Goal: Information Seeking & Learning: Learn about a topic

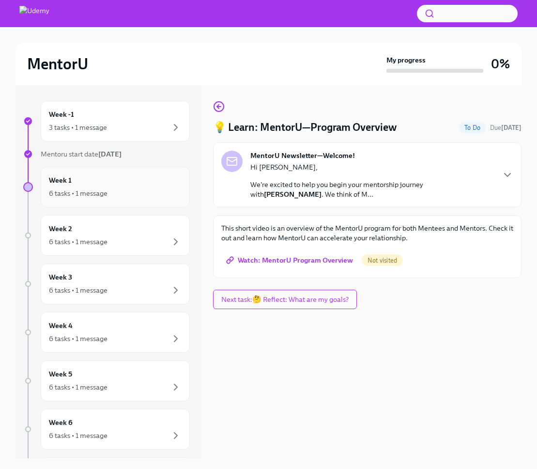
click at [119, 178] on div "Week 1 6 tasks • 1 message" at bounding box center [115, 187] width 133 height 24
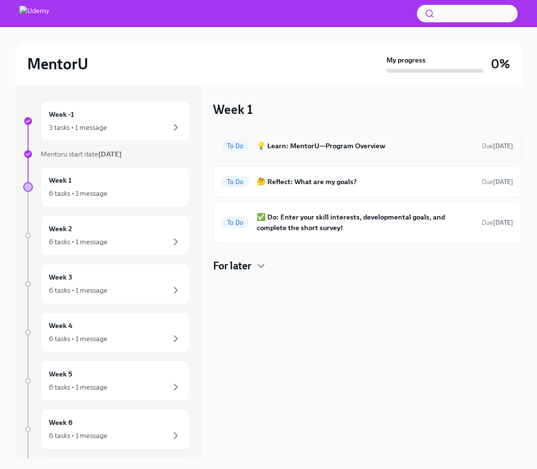
click at [369, 138] on div "To Do 💡 Learn: MentorU—Program Overview Due today" at bounding box center [367, 145] width 292 height 15
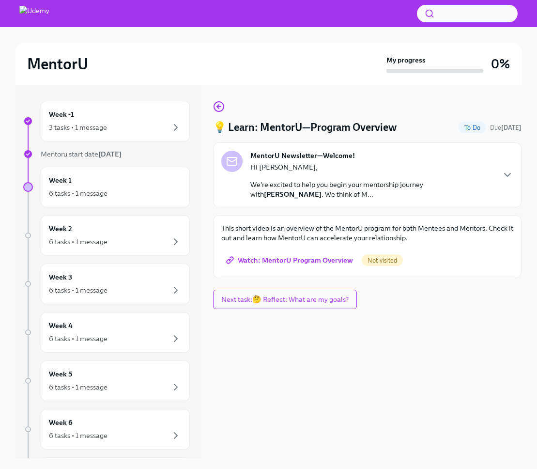
click at [314, 257] on span "Watch: MentorU Program Overview" at bounding box center [290, 260] width 125 height 10
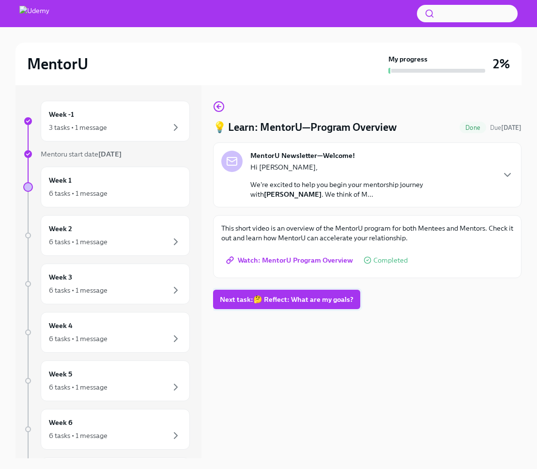
click at [279, 295] on span "Next task : 🤔 Reflect: What are my goals?" at bounding box center [287, 299] width 134 height 10
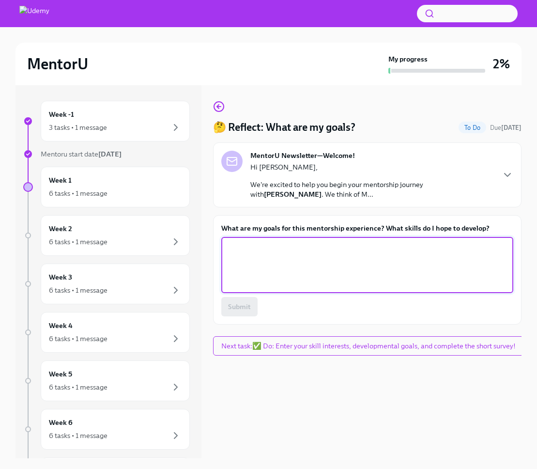
click at [314, 262] on textarea "What are my goals for this mentorship experience? What skills do I hope to deve…" at bounding box center [367, 265] width 280 height 46
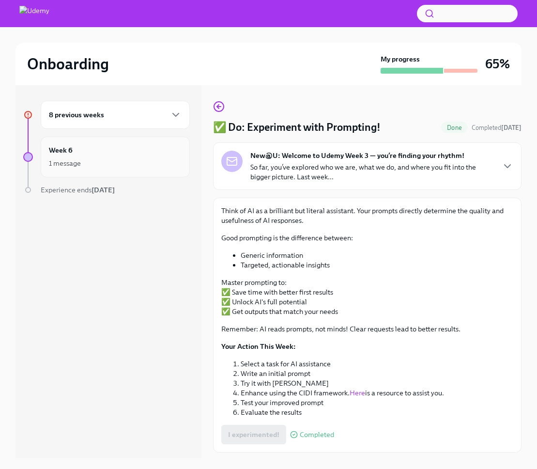
click at [112, 160] on div "1 message" at bounding box center [115, 163] width 133 height 12
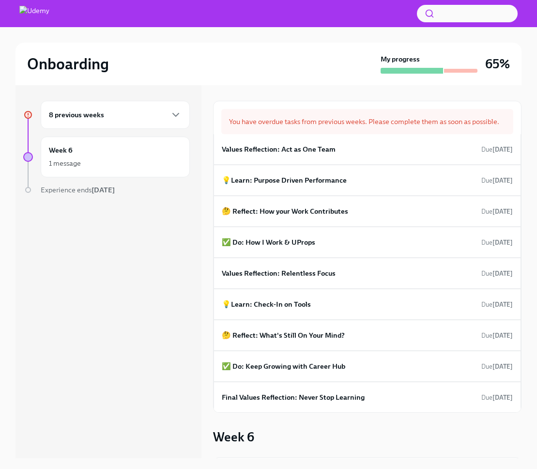
click at [139, 111] on div "8 previous weeks" at bounding box center [115, 115] width 133 height 12
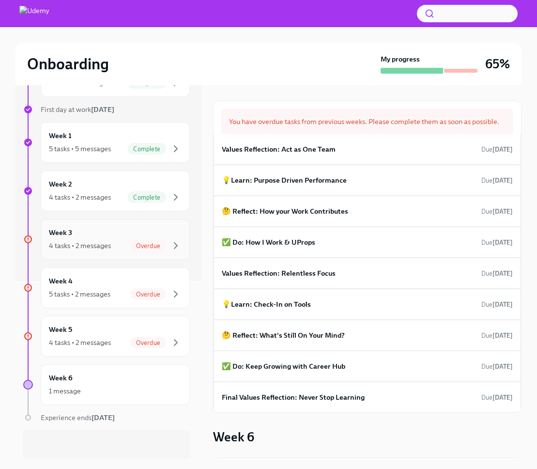
scroll to position [180, 0]
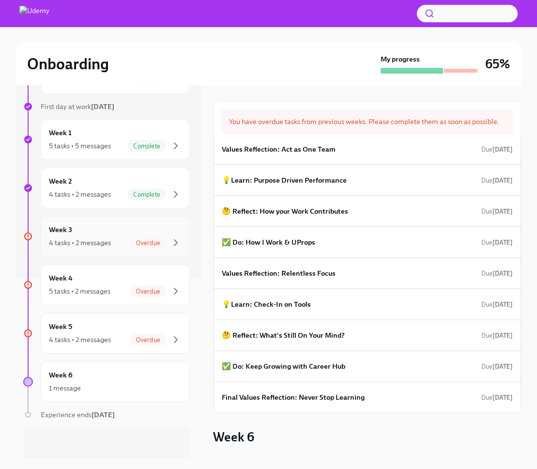
click at [83, 228] on div "Week 3 4 tasks • 2 messages Overdue" at bounding box center [115, 236] width 133 height 24
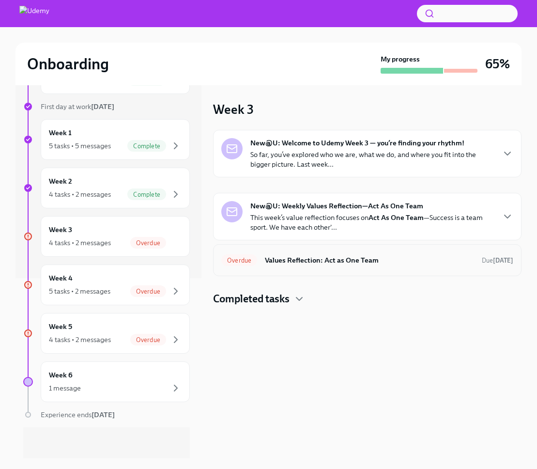
click at [329, 260] on h6 "Values Reflection: Act as One Team" at bounding box center [369, 260] width 209 height 11
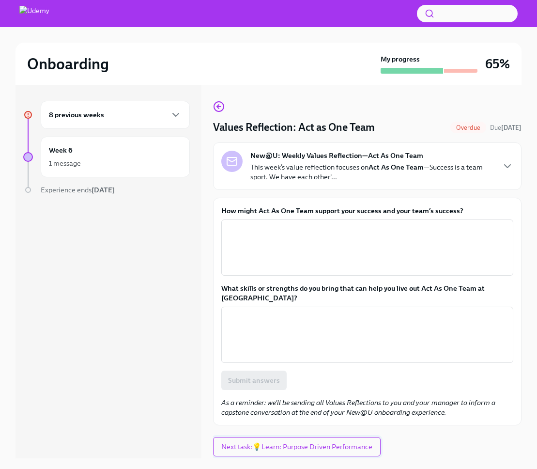
click at [268, 442] on span "Next task : 💡Learn: Purpose Driven Performance" at bounding box center [296, 447] width 151 height 10
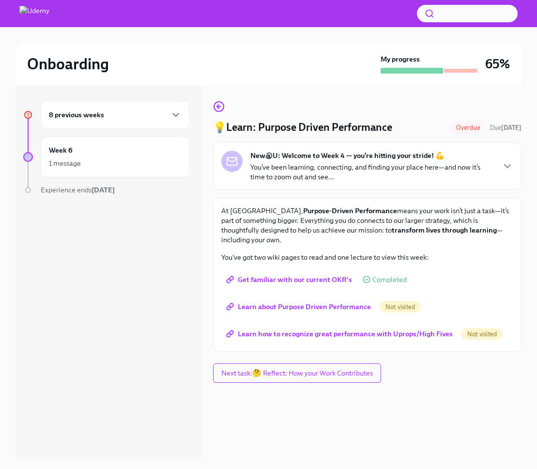
click at [350, 308] on span "Learn about Purpose Driven Performance" at bounding box center [299, 307] width 143 height 10
click at [377, 331] on span "Learn how to recognize great performance with Uprops/High Fives" at bounding box center [340, 334] width 225 height 10
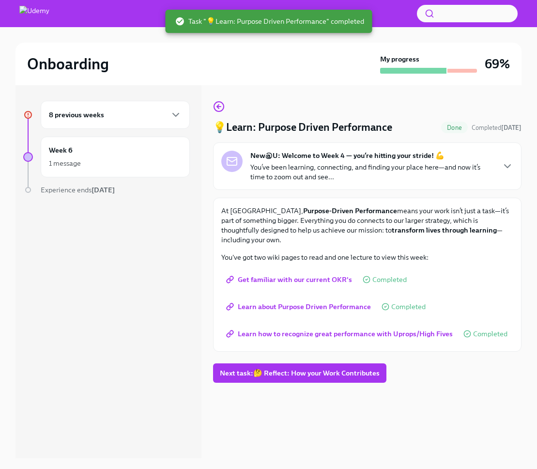
click at [159, 114] on div "8 previous weeks" at bounding box center [115, 115] width 133 height 12
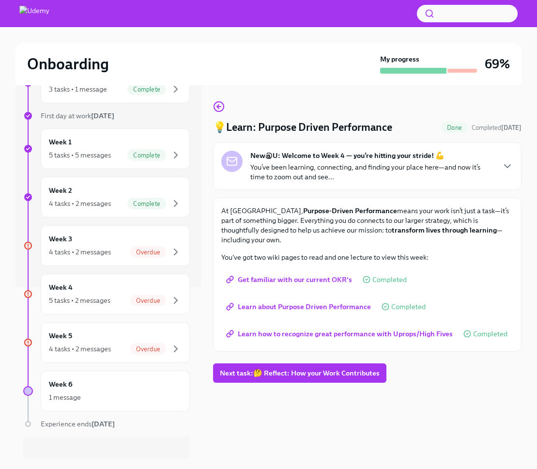
scroll to position [180, 0]
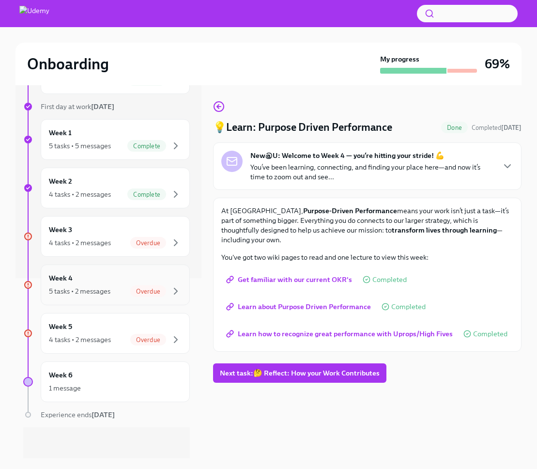
click at [99, 283] on div "Week 4 5 tasks • 2 messages Overdue" at bounding box center [115, 285] width 133 height 24
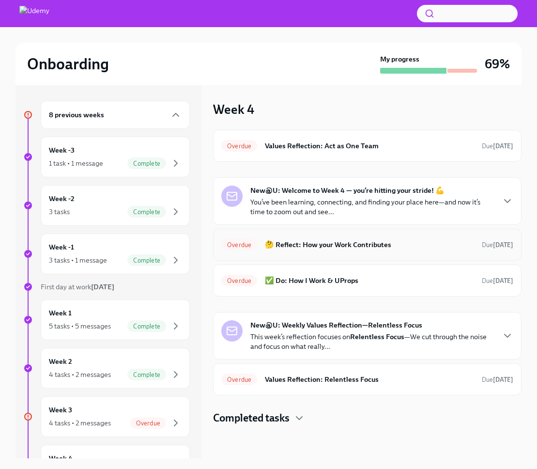
click at [374, 249] on h6 "🤔 Reflect: How your Work Contributes" at bounding box center [369, 244] width 209 height 11
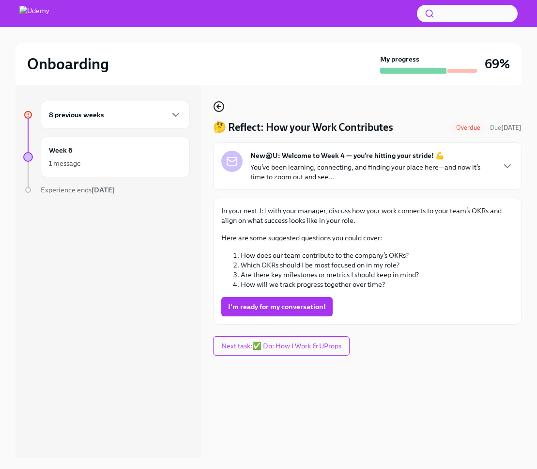
click at [219, 108] on icon "button" at bounding box center [219, 107] width 12 height 12
